Goal: Information Seeking & Learning: Learn about a topic

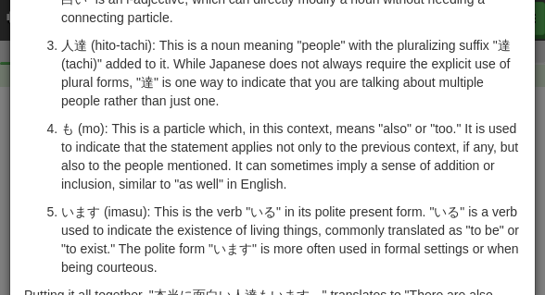
scroll to position [248, 0]
click at [233, 118] on ol "本当に (hontō ni): This is an adverbial phrase that means "really" or "truly." The…" at bounding box center [272, 82] width 496 height 389
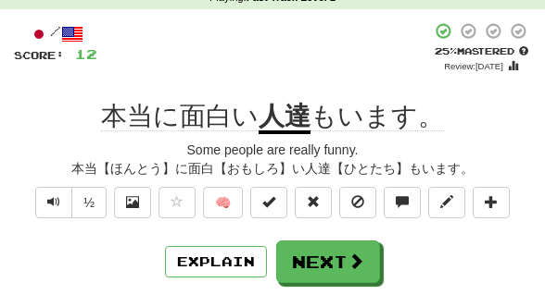
scroll to position [105, 0]
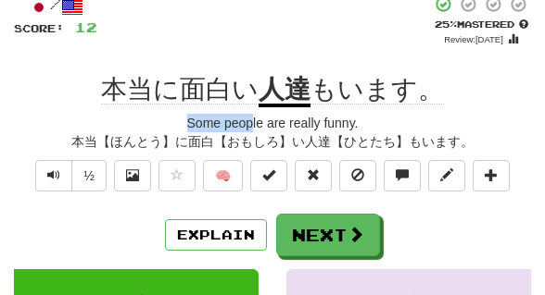
drag, startPoint x: 258, startPoint y: 111, endPoint x: 255, endPoint y: 129, distance: 17.8
click at [255, 129] on div "/ Score: 12 + 4 25 % Mastered Review: [DATE] 本当に面白い 人達 もいます。 Some people are re…" at bounding box center [272, 258] width 517 height 526
click at [361, 117] on div "Some people are really funny." at bounding box center [272, 123] width 517 height 19
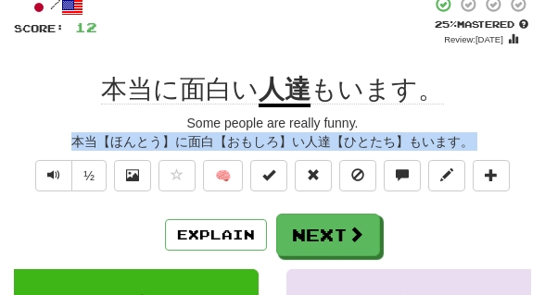
drag, startPoint x: 361, startPoint y: 117, endPoint x: 320, endPoint y: 194, distance: 87.0
click at [320, 194] on div "/ Score: 12 + 4 25 % Mastered Review: [DATE] 本当に面白い 人達 もいます。 Some people are re…" at bounding box center [272, 258] width 517 height 526
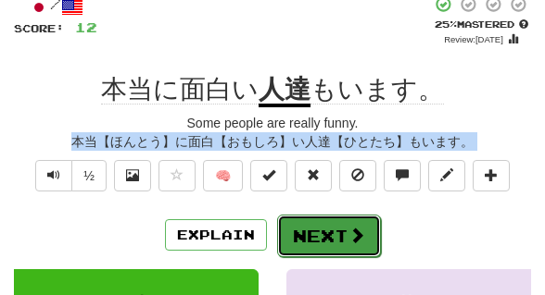
click at [323, 223] on button "Next" at bounding box center [329, 236] width 104 height 43
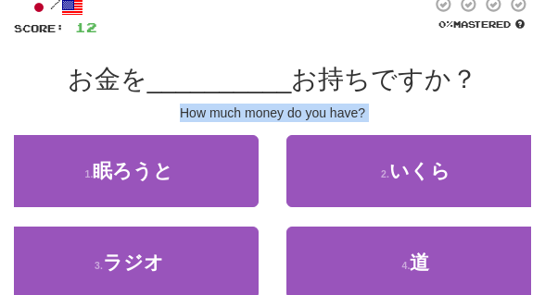
click at [323, 223] on div "2 . いくら" at bounding box center [415, 181] width 286 height 92
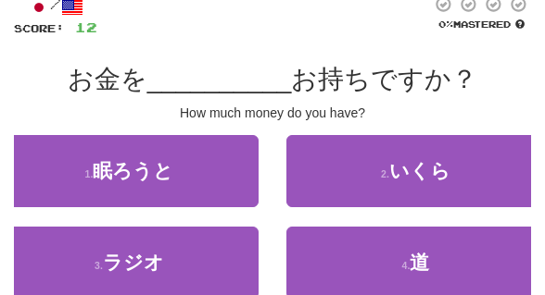
scroll to position [114, 0]
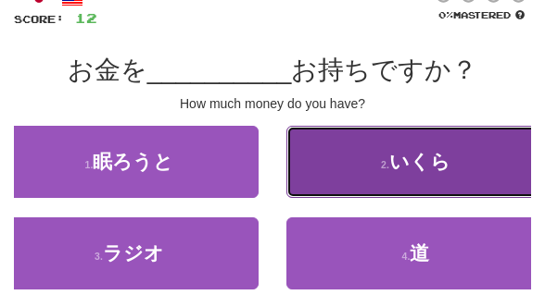
click at [461, 167] on button "2 . いくら" at bounding box center [415, 162] width 258 height 72
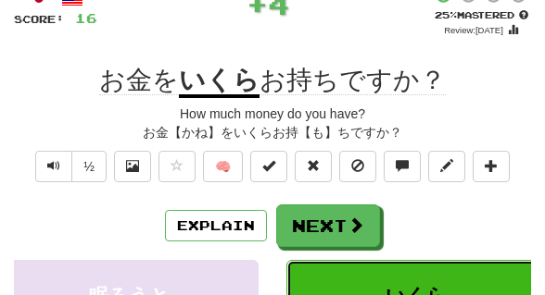
scroll to position [143, 0]
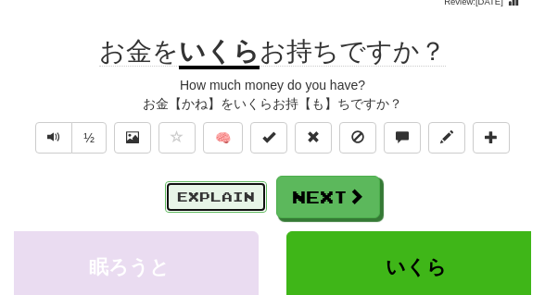
click at [222, 205] on button "Explain" at bounding box center [216, 197] width 102 height 31
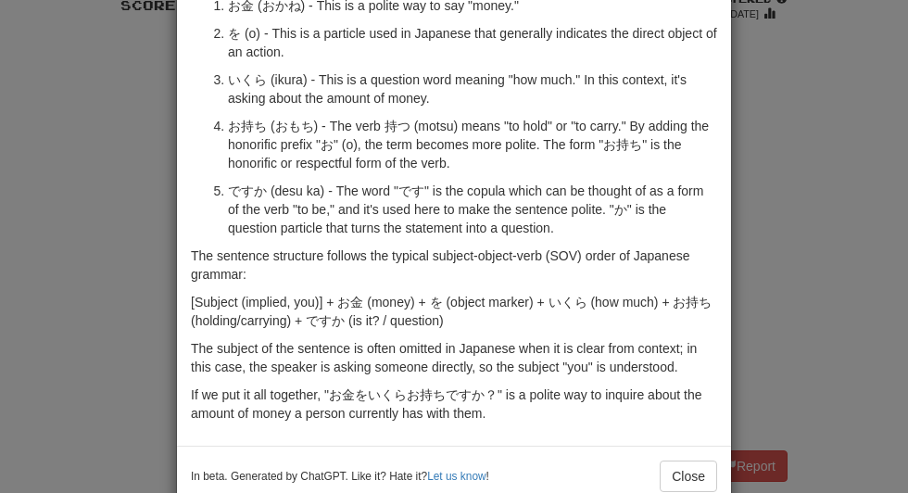
scroll to position [200, 0]
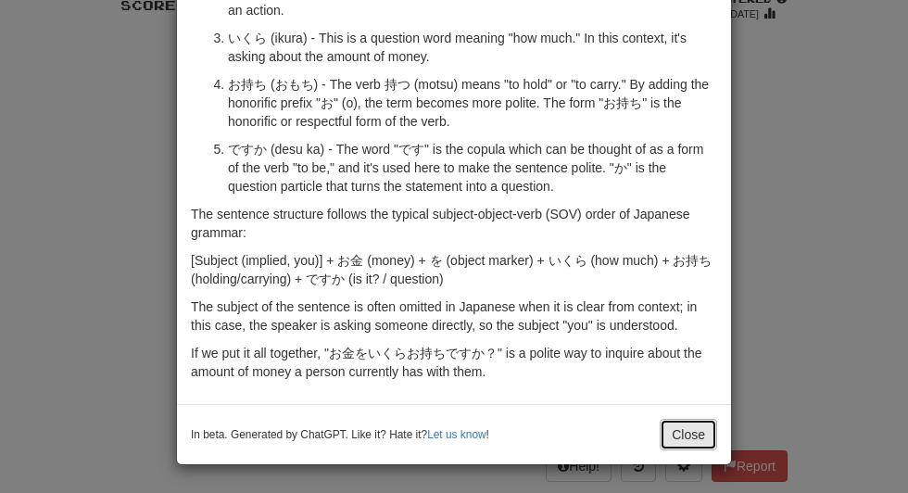
click at [685, 427] on button "Close" at bounding box center [688, 434] width 57 height 31
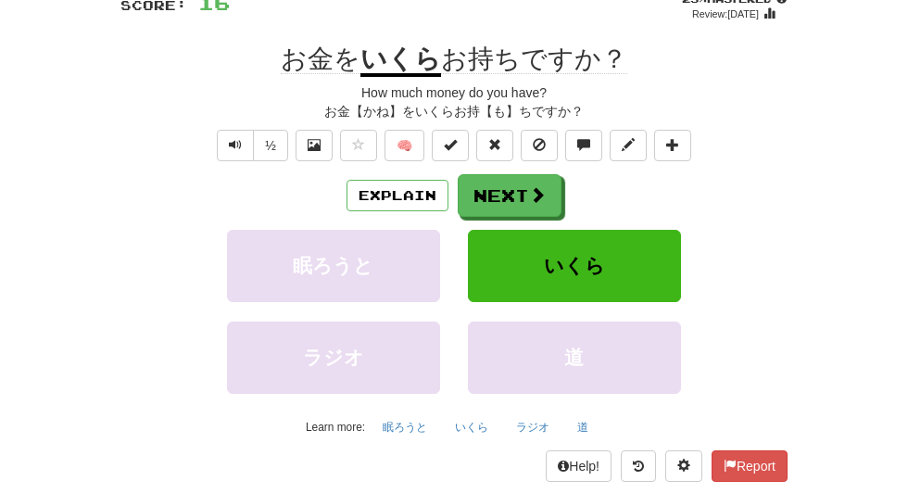
click at [559, 197] on div "Explain Next" at bounding box center [453, 195] width 667 height 43
click at [533, 203] on span at bounding box center [538, 195] width 17 height 17
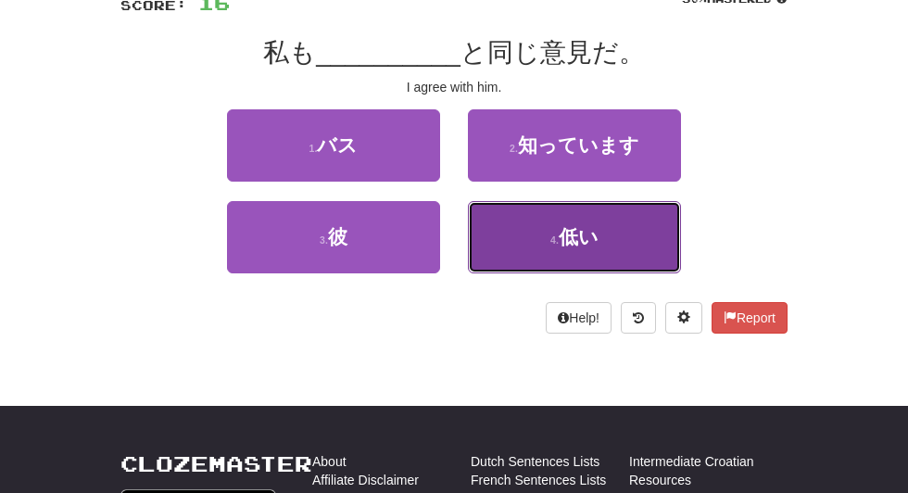
click at [513, 212] on button "4 . 低い" at bounding box center [574, 237] width 213 height 72
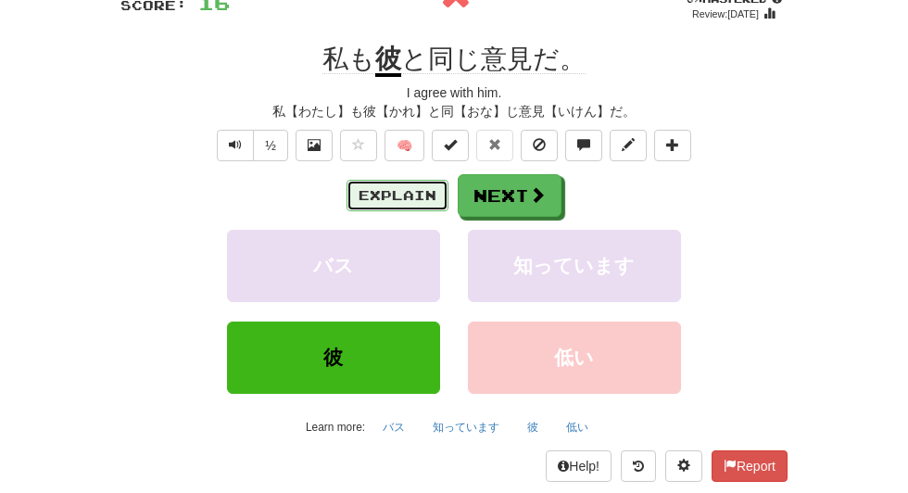
click at [411, 200] on button "Explain" at bounding box center [397, 195] width 102 height 31
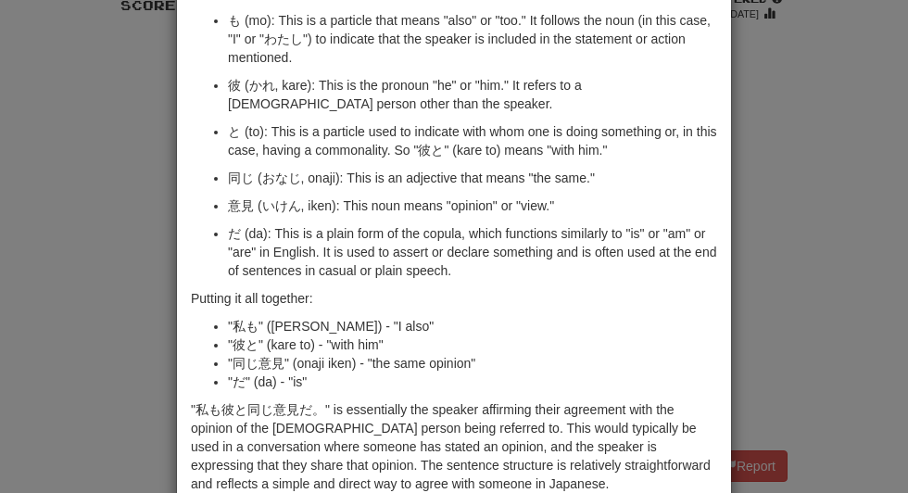
scroll to position [283, 0]
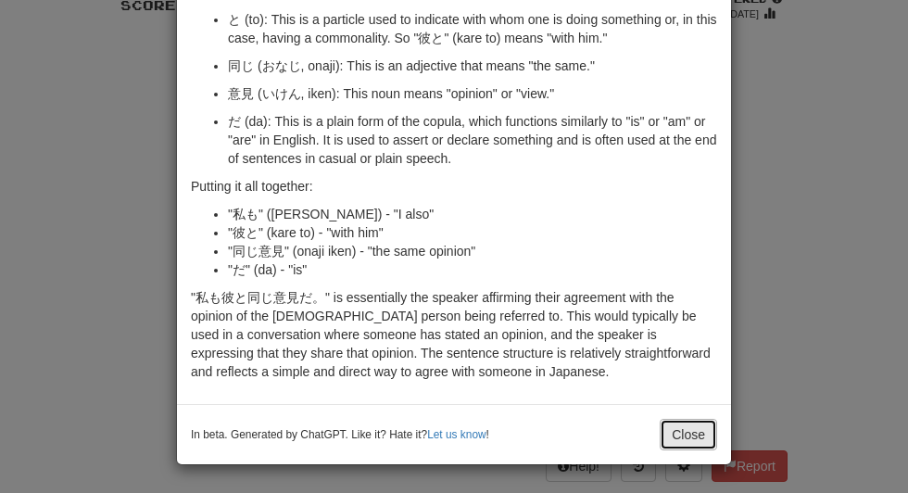
click at [686, 435] on button "Close" at bounding box center [688, 434] width 57 height 31
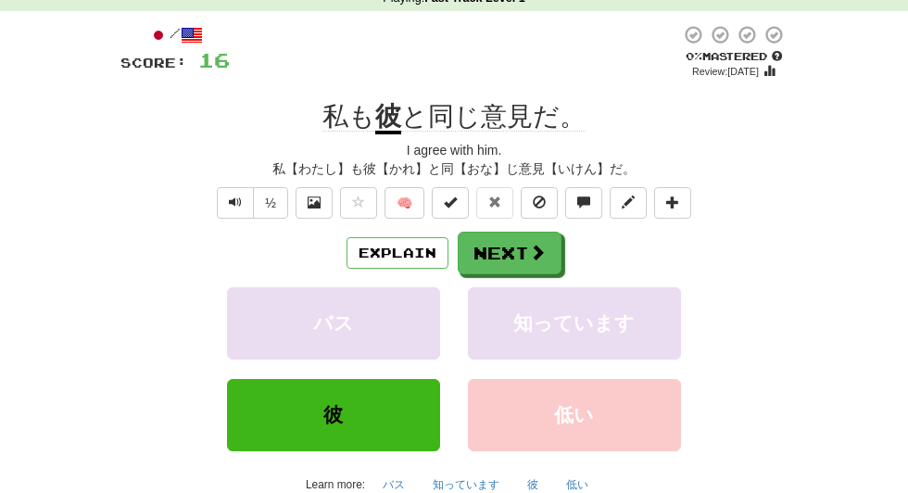
scroll to position [84, 0]
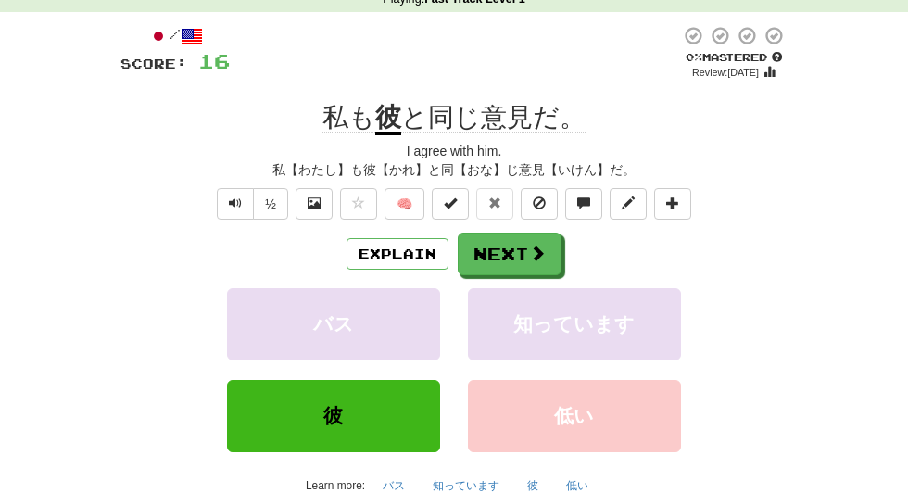
click at [401, 270] on div "Explain Next" at bounding box center [453, 253] width 667 height 43
click at [390, 257] on button "Explain" at bounding box center [397, 253] width 102 height 31
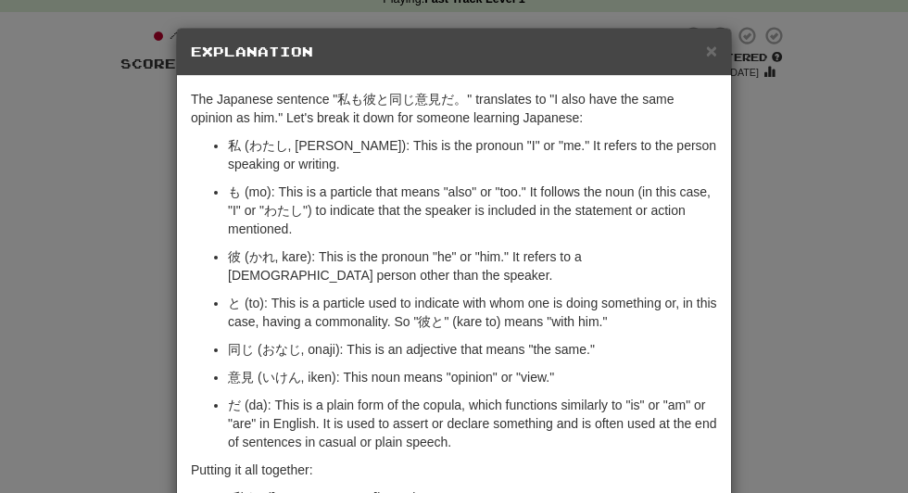
click at [743, 157] on div "× Explanation The Japanese sentence "私も彼と同じ意見だ。" translates to "I also have the…" at bounding box center [454, 246] width 908 height 493
